Goal: Task Accomplishment & Management: Manage account settings

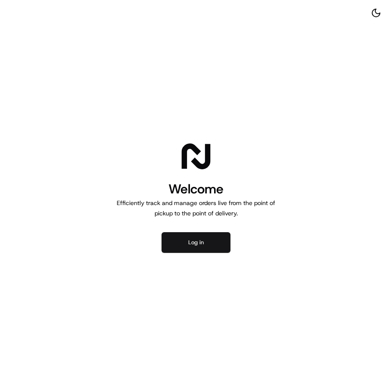
click at [222, 233] on button "Log in" at bounding box center [196, 242] width 69 height 21
